Goal: Use online tool/utility: Utilize a website feature to perform a specific function

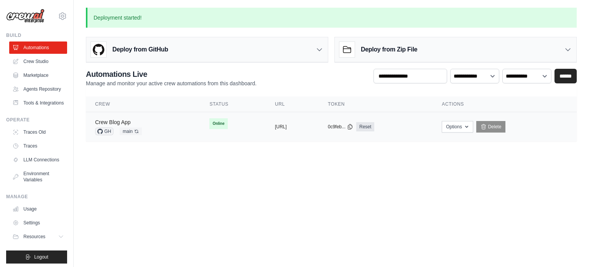
click at [129, 124] on link "Crew Blog App" at bounding box center [113, 122] width 36 height 6
click at [158, 124] on div "Crew Blog App GH main Auto-deploy enabled" at bounding box center [143, 126] width 96 height 17
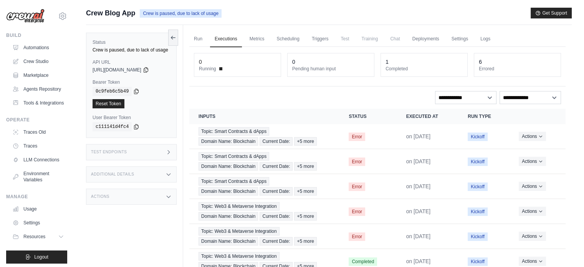
click at [134, 155] on div "Test Endpoints" at bounding box center [131, 152] width 91 height 16
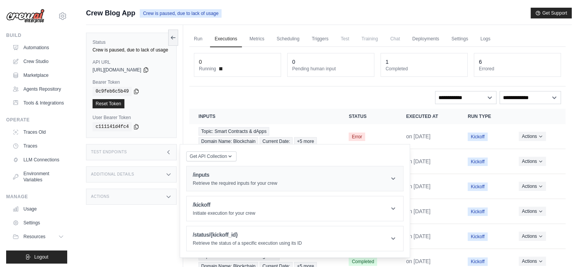
click at [226, 179] on div "/inputs Retrieve the required inputs for your crew" at bounding box center [235, 178] width 84 height 15
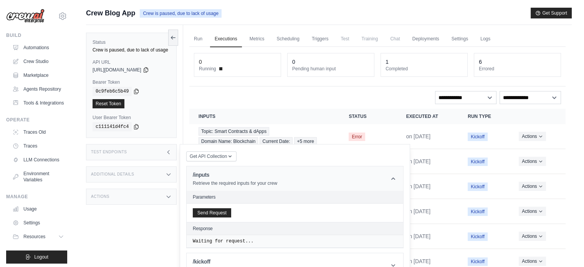
scroll to position [64, 0]
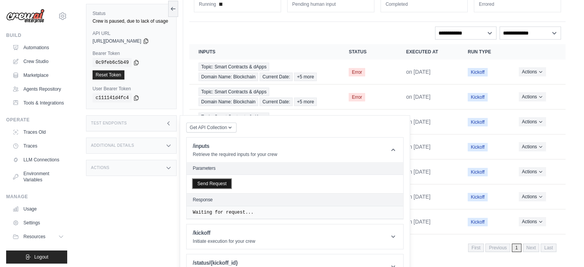
click at [213, 179] on button "Send Request" at bounding box center [212, 183] width 38 height 9
